Goal: Information Seeking & Learning: Learn about a topic

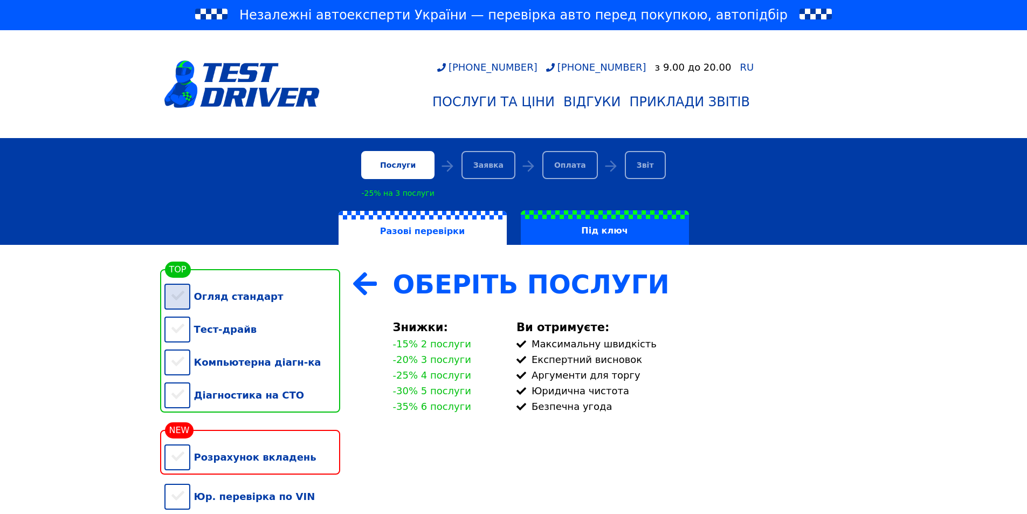
click at [183, 299] on div "Огляд стандарт" at bounding box center [252, 296] width 176 height 33
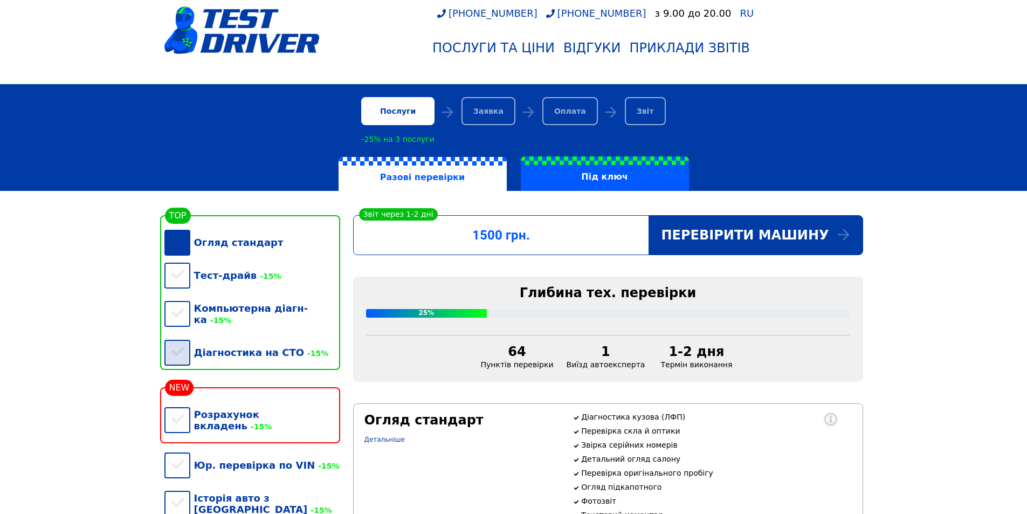
scroll to position [108, 0]
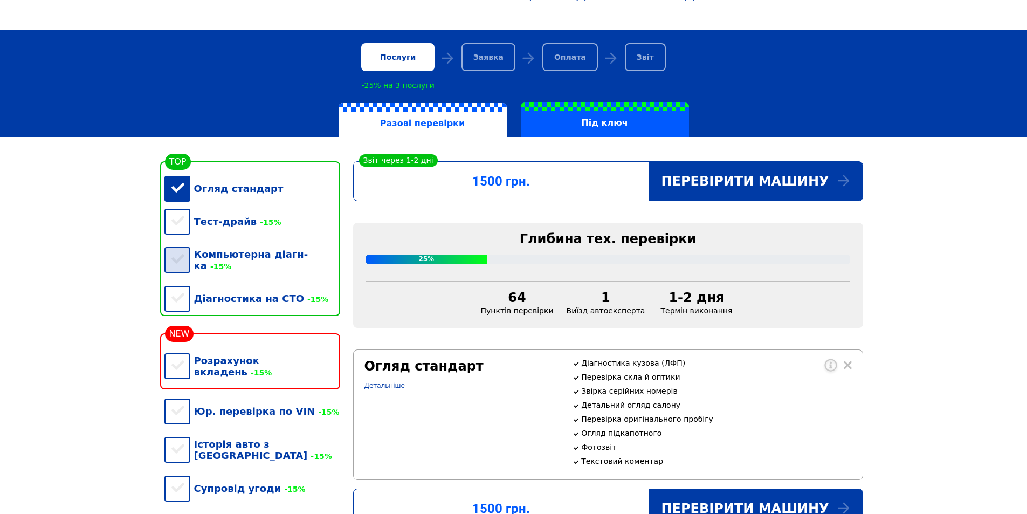
click at [188, 257] on div "Компьютерна діагн-ка -15%" at bounding box center [252, 260] width 176 height 44
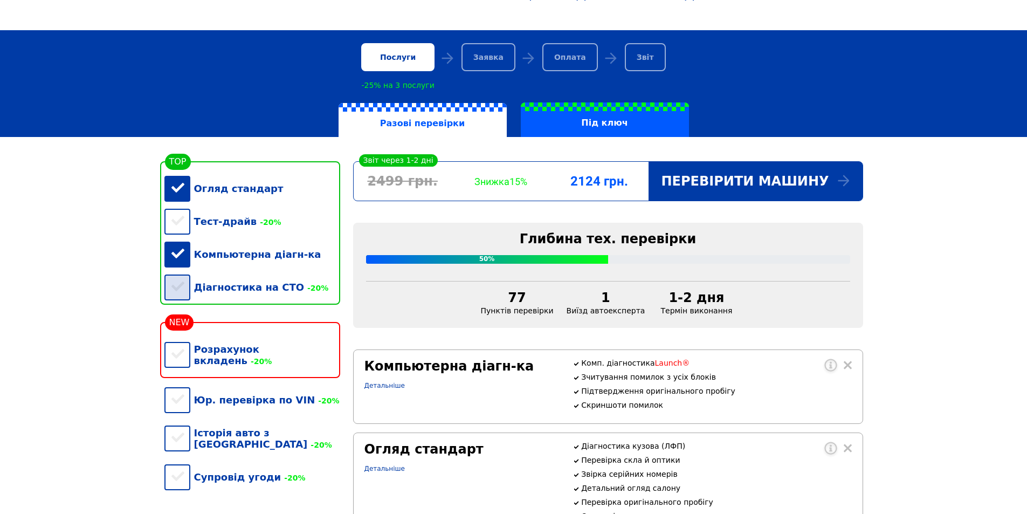
click at [190, 301] on div "Діагностика на СТО -20%" at bounding box center [252, 287] width 176 height 33
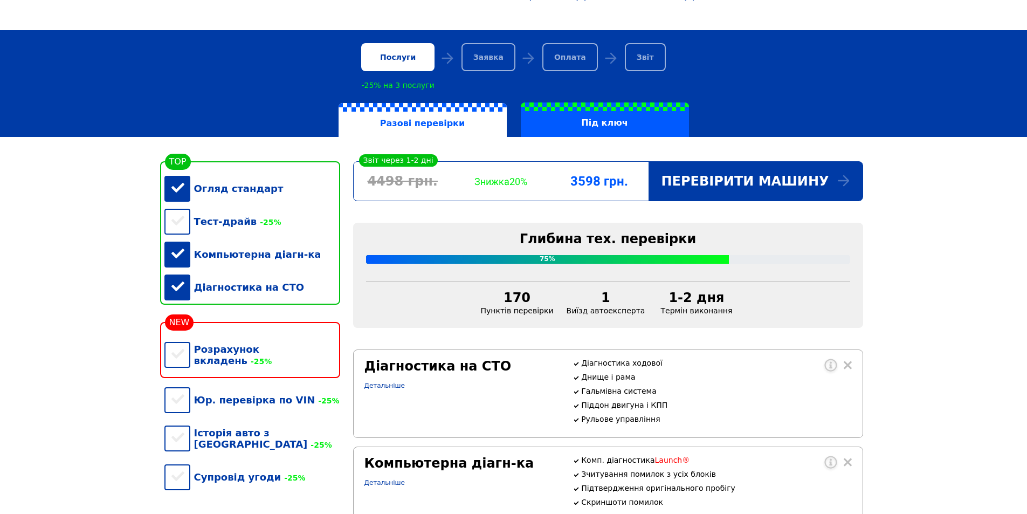
click at [182, 294] on div "Діагностика на СТО" at bounding box center [252, 287] width 176 height 33
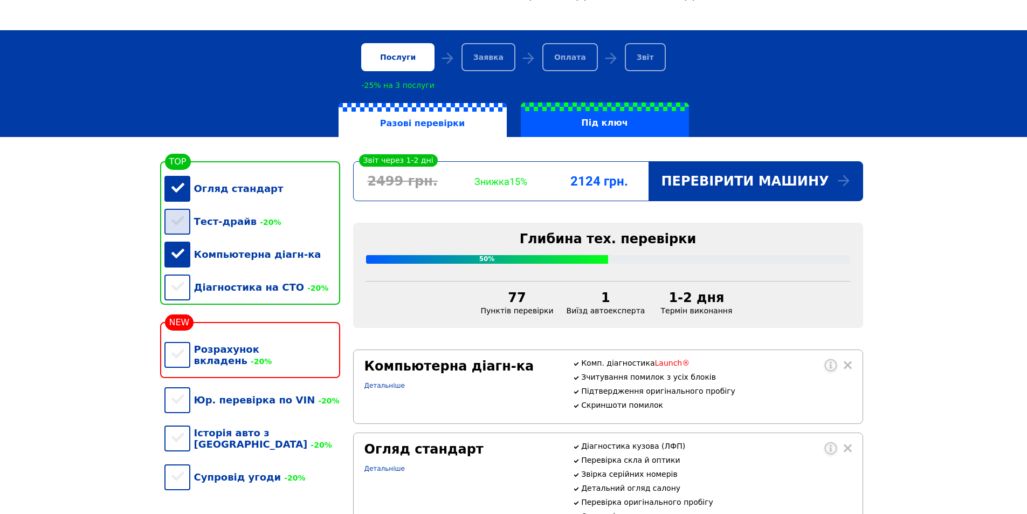
click at [185, 224] on div "Тест-драйв -20%" at bounding box center [252, 221] width 176 height 33
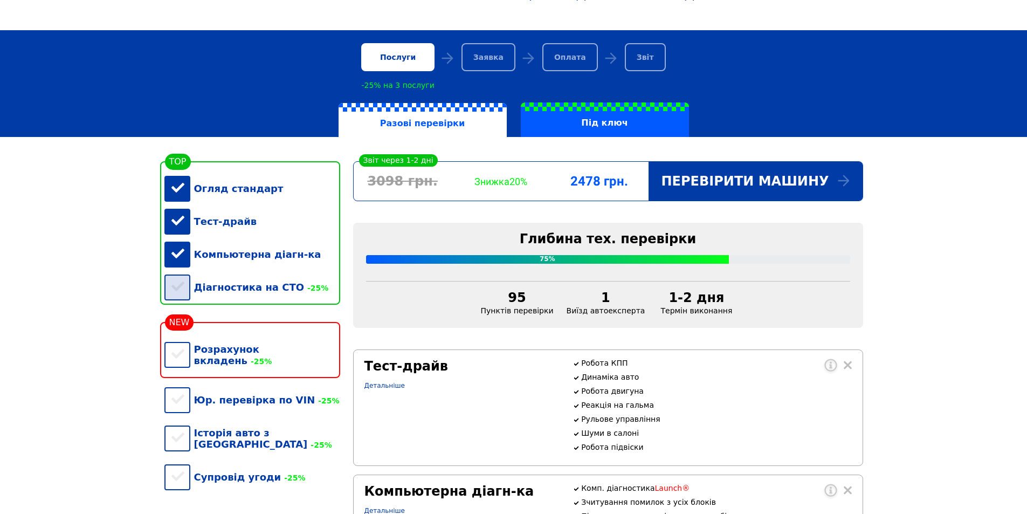
click at [172, 300] on div "Діагностика на СТО -25%" at bounding box center [252, 287] width 176 height 33
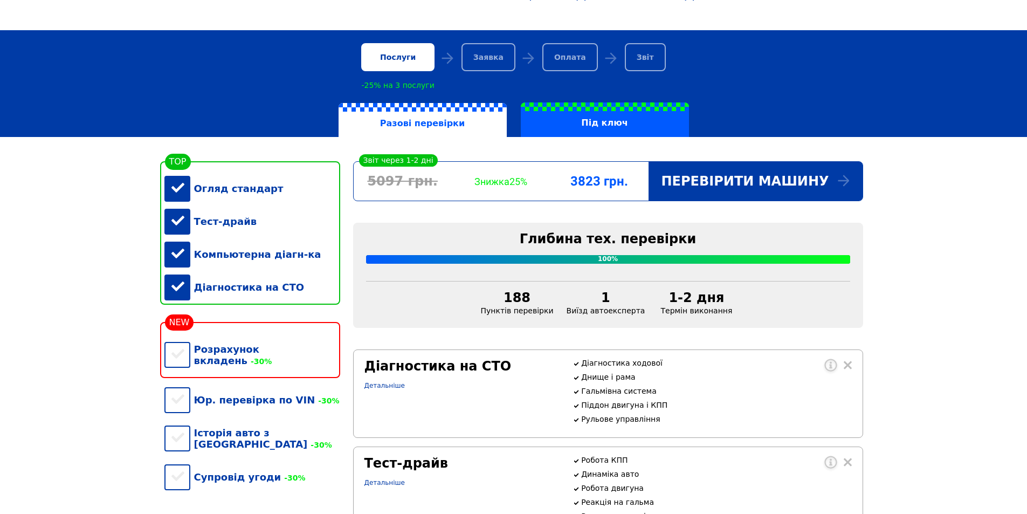
click at [172, 300] on div "Діагностика на СТО" at bounding box center [252, 287] width 176 height 33
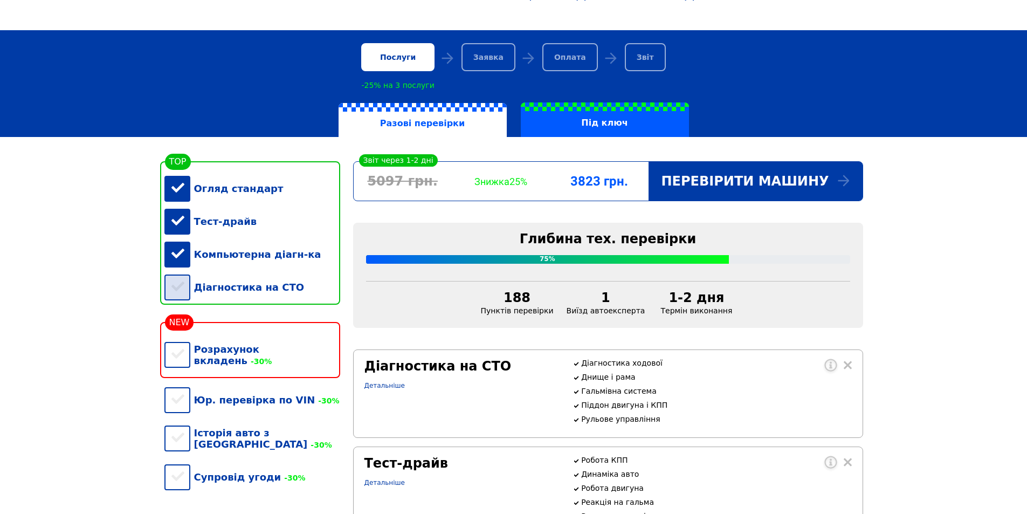
click at [172, 300] on div "Діагностика на СТО" at bounding box center [252, 287] width 176 height 33
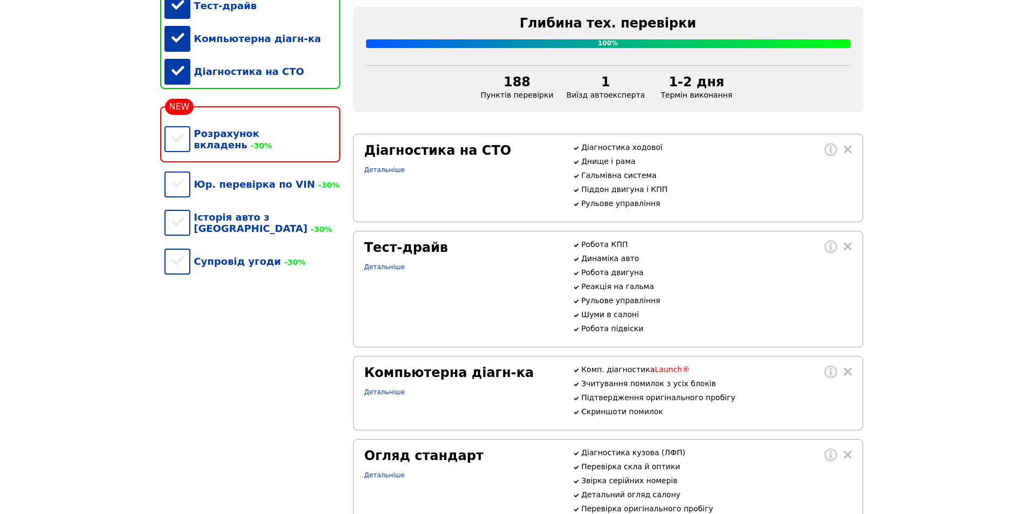
scroll to position [216, 0]
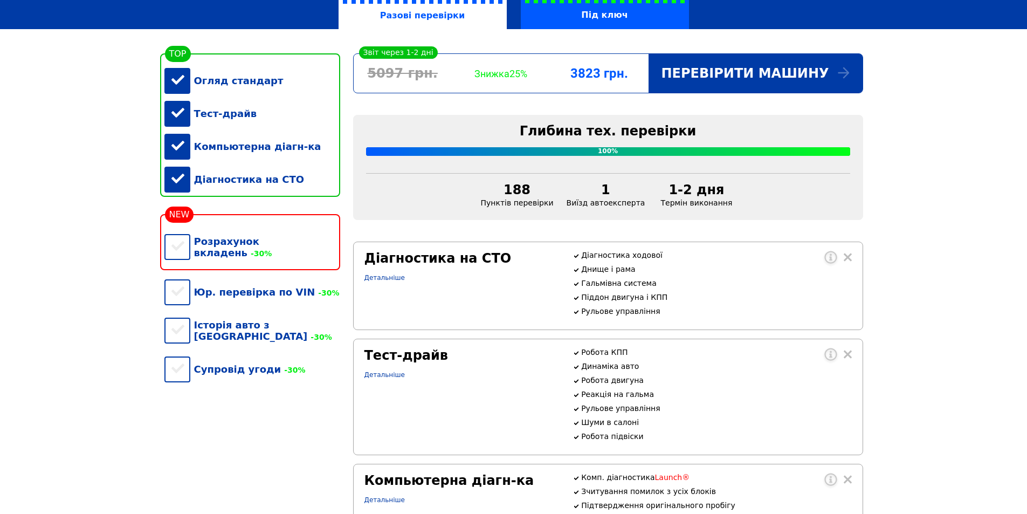
click at [178, 185] on div "Діагностика на СТО" at bounding box center [252, 179] width 176 height 33
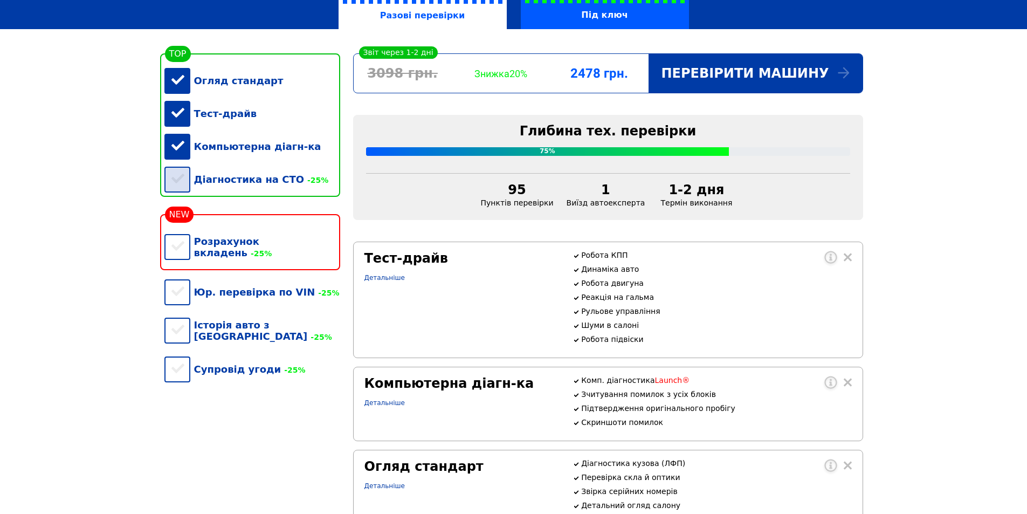
click at [178, 185] on div "Діагностика на СТО -25%" at bounding box center [252, 179] width 176 height 33
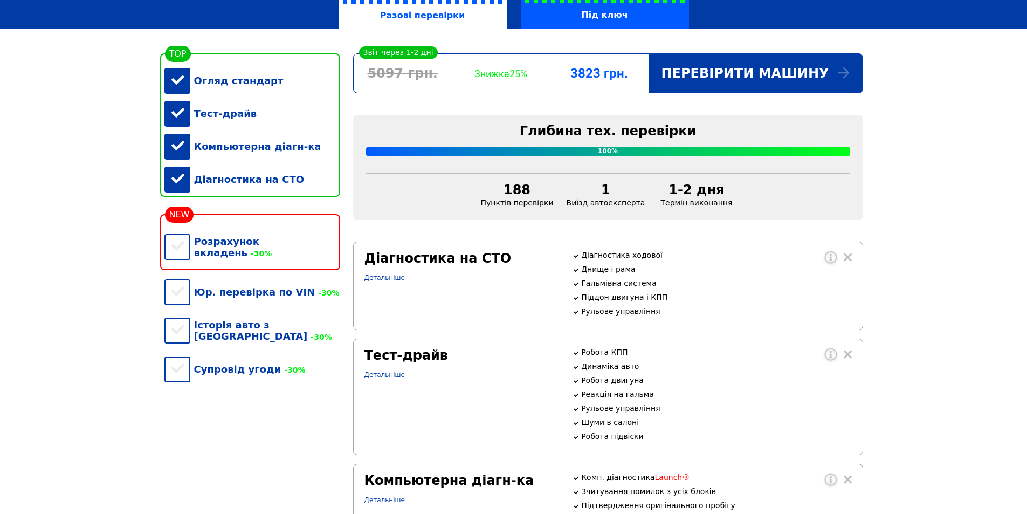
click at [178, 185] on div "Діагностика на СТО" at bounding box center [252, 179] width 176 height 33
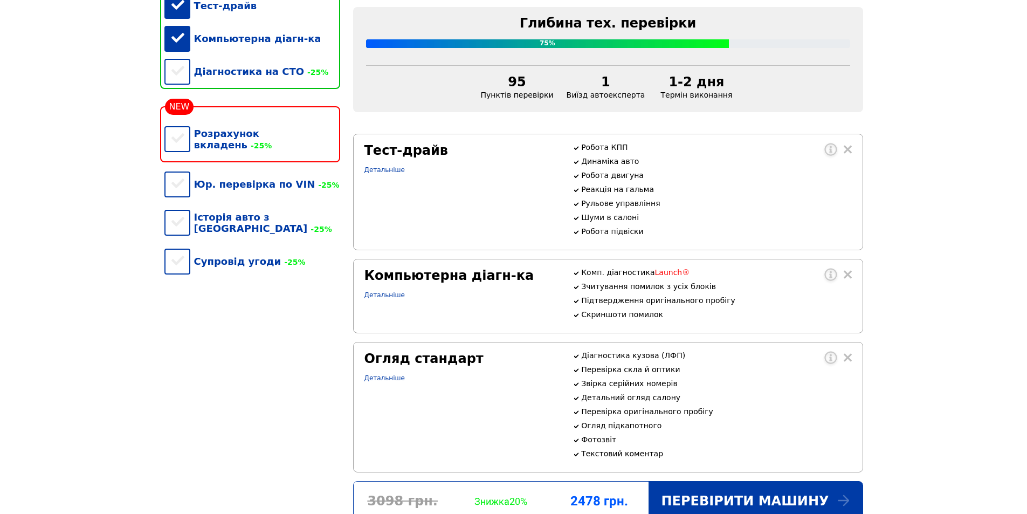
scroll to position [377, 0]
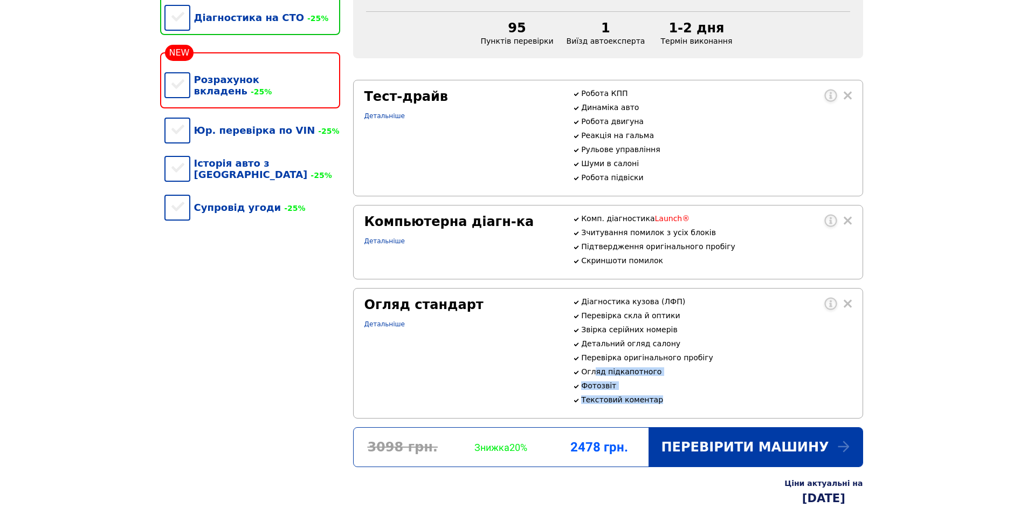
drag, startPoint x: 593, startPoint y: 408, endPoint x: 660, endPoint y: 436, distance: 72.0
click at [660, 404] on div "Діагностика кузова (ЛФП) Перевірка скла й оптики Звірка серійних номерів Деталь…" at bounding box center [711, 350] width 279 height 107
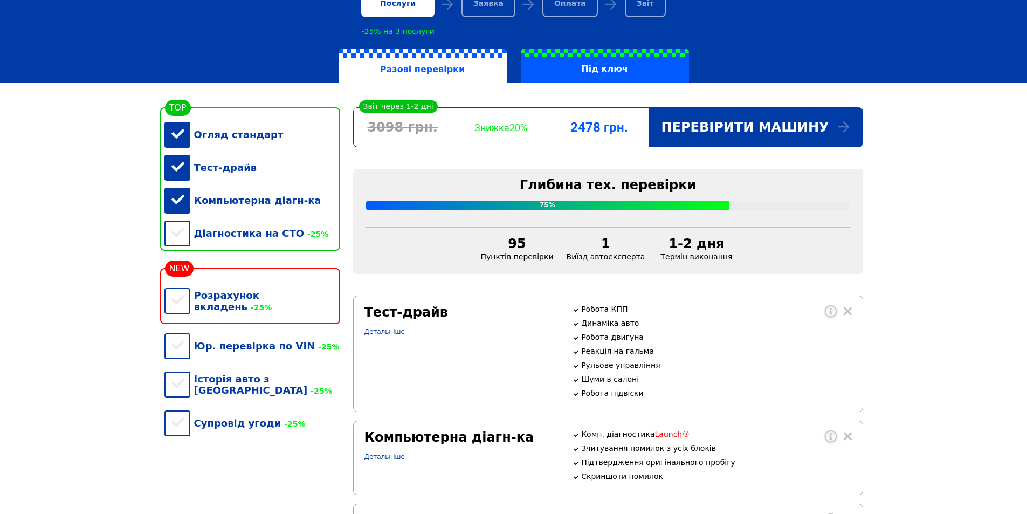
scroll to position [108, 0]
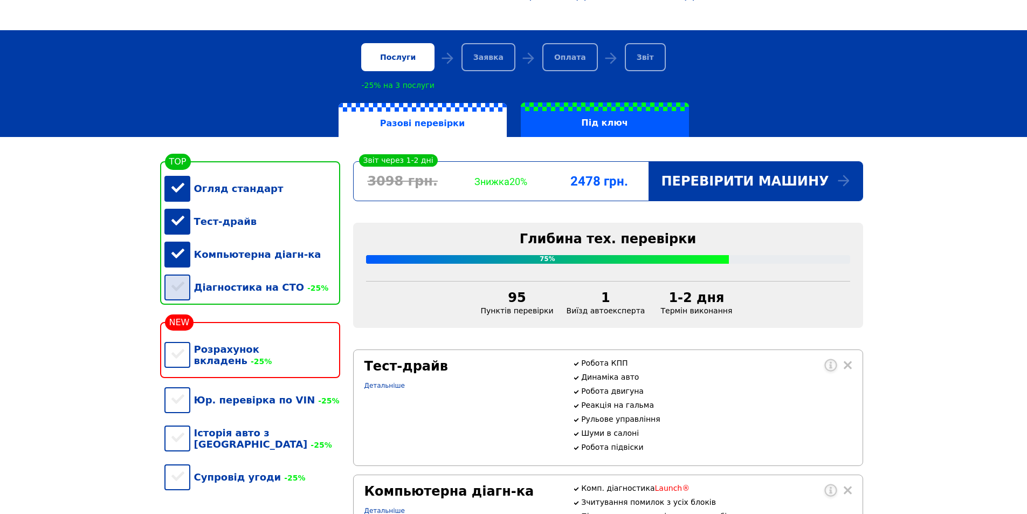
click at [185, 292] on div "Діагностика на СТО -25%" at bounding box center [252, 287] width 176 height 33
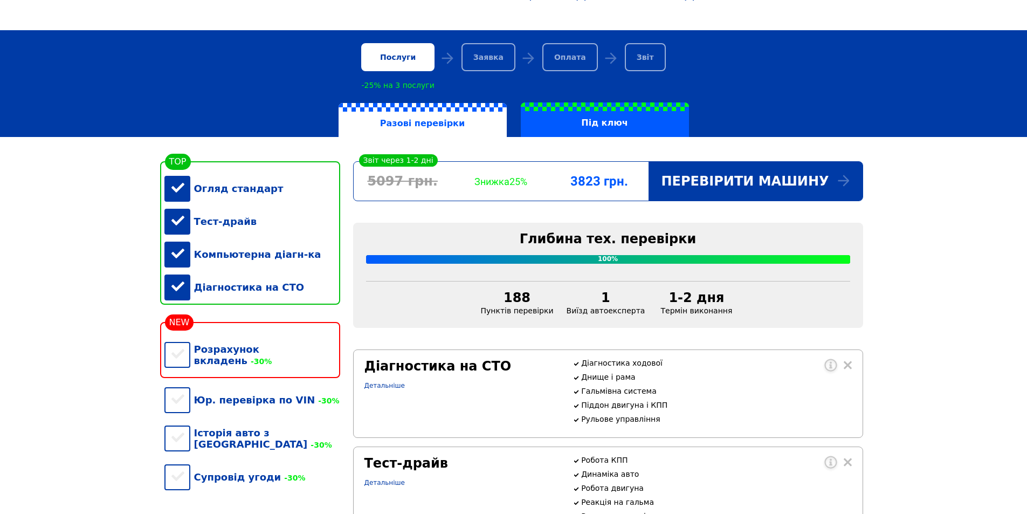
click at [183, 295] on div "Діагностика на СТО" at bounding box center [252, 287] width 176 height 33
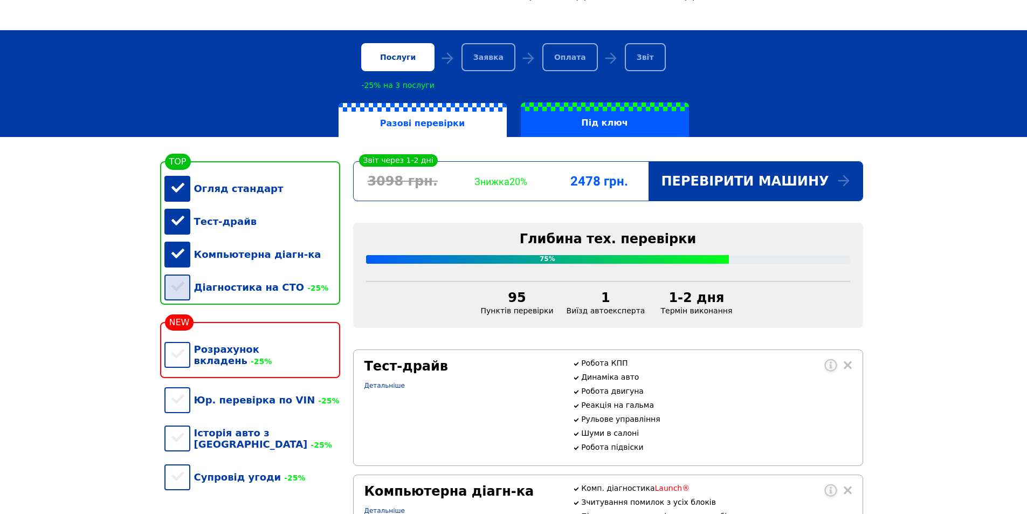
click at [183, 295] on div "Діагностика на СТО -25%" at bounding box center [252, 287] width 176 height 33
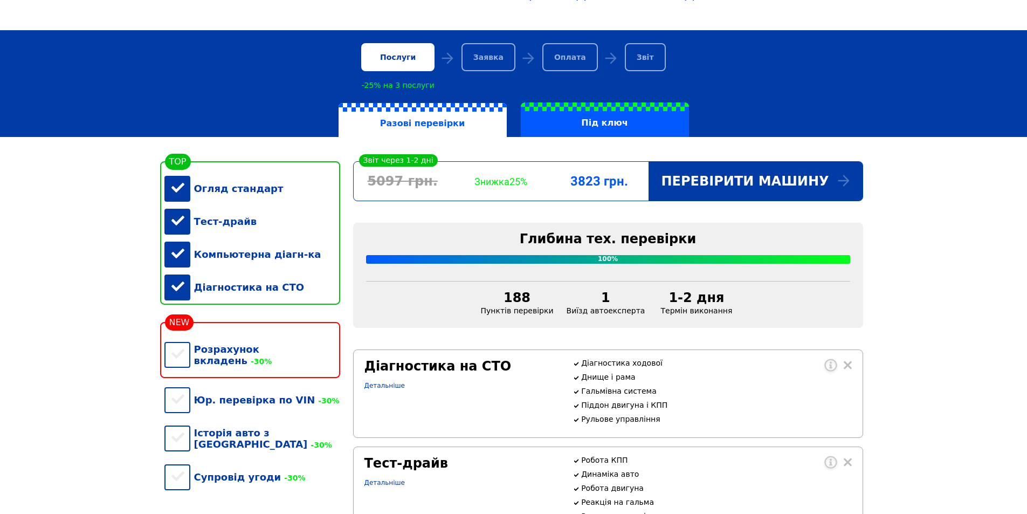
click at [183, 295] on div "Діагностика на СТО" at bounding box center [252, 287] width 176 height 33
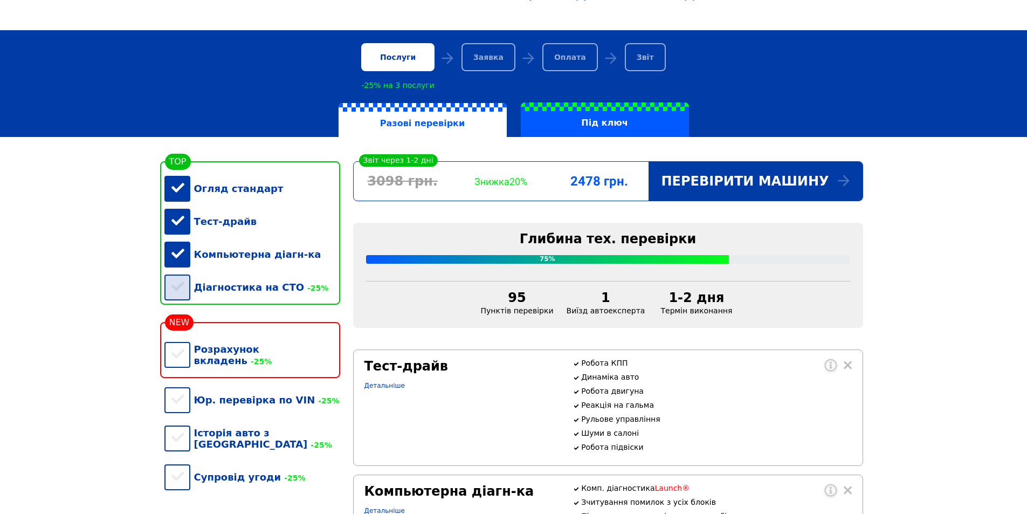
click at [183, 295] on div "Діагностика на СТО -25%" at bounding box center [252, 287] width 176 height 33
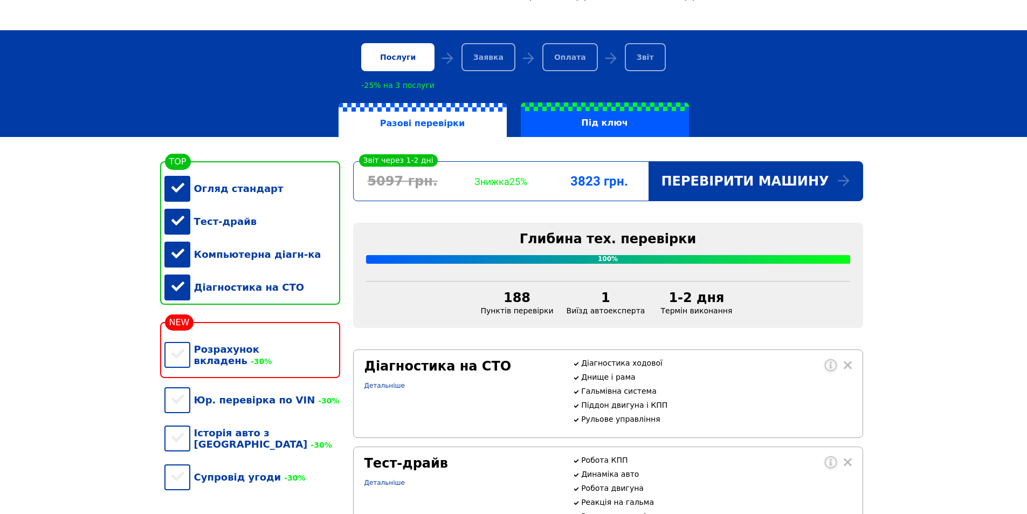
click at [184, 227] on div "Тест-драйв" at bounding box center [252, 221] width 176 height 33
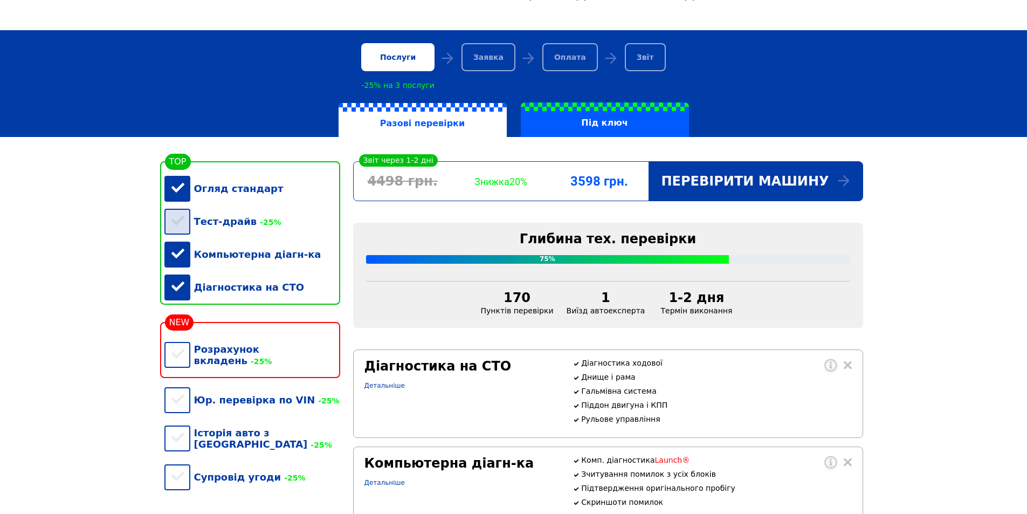
click at [184, 227] on div "Тест-драйв -25%" at bounding box center [252, 221] width 176 height 33
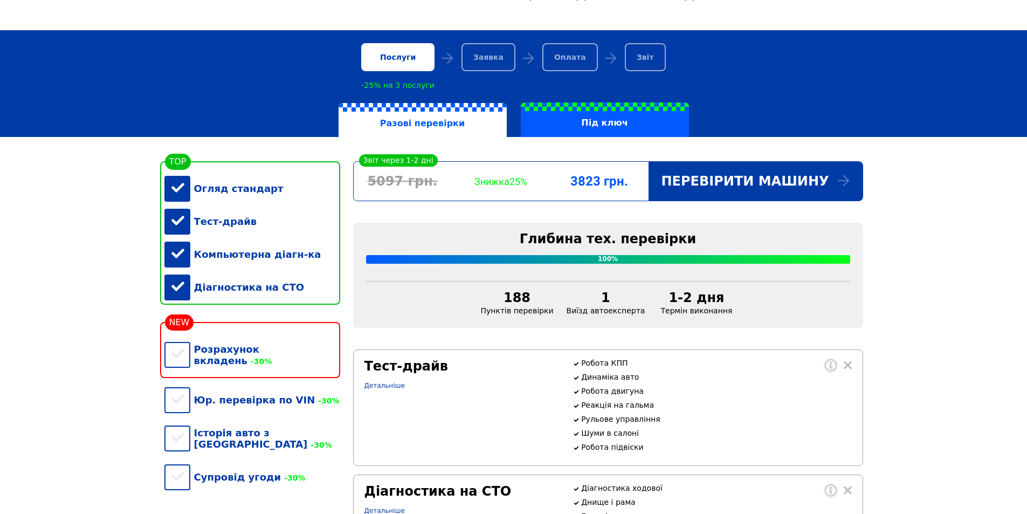
click at [184, 227] on div "Тест-драйв" at bounding box center [252, 221] width 176 height 33
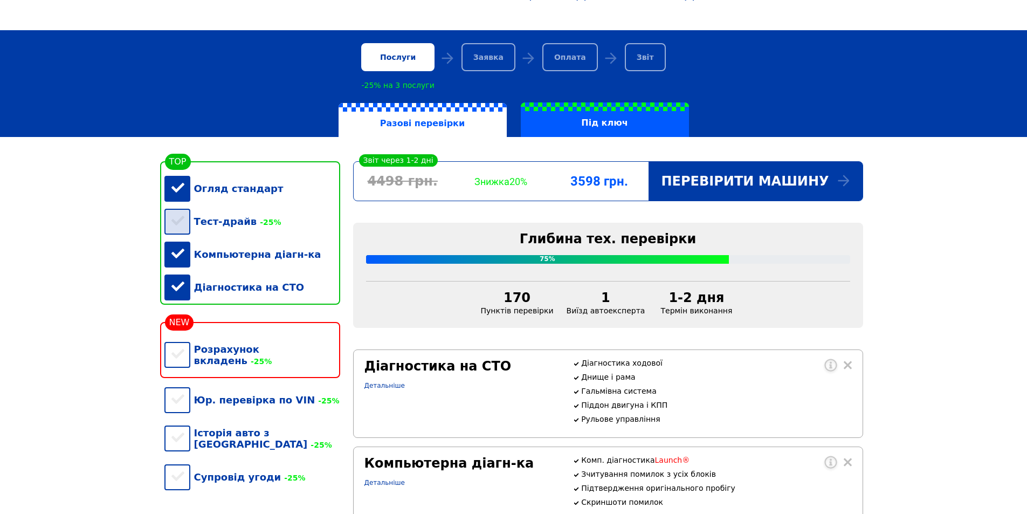
click at [184, 227] on div "Тест-драйв -25%" at bounding box center [252, 221] width 176 height 33
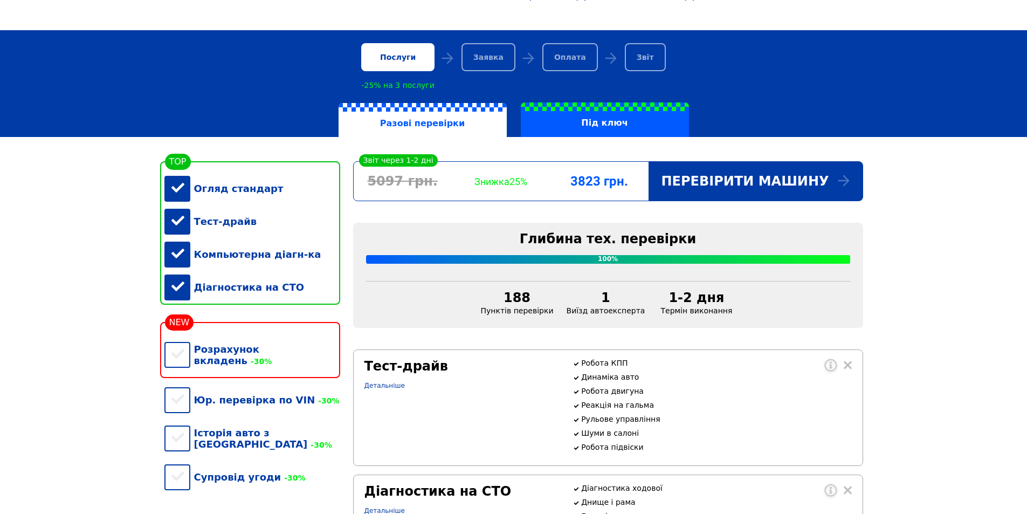
scroll to position [0, 0]
